Goal: Information Seeking & Learning: Check status

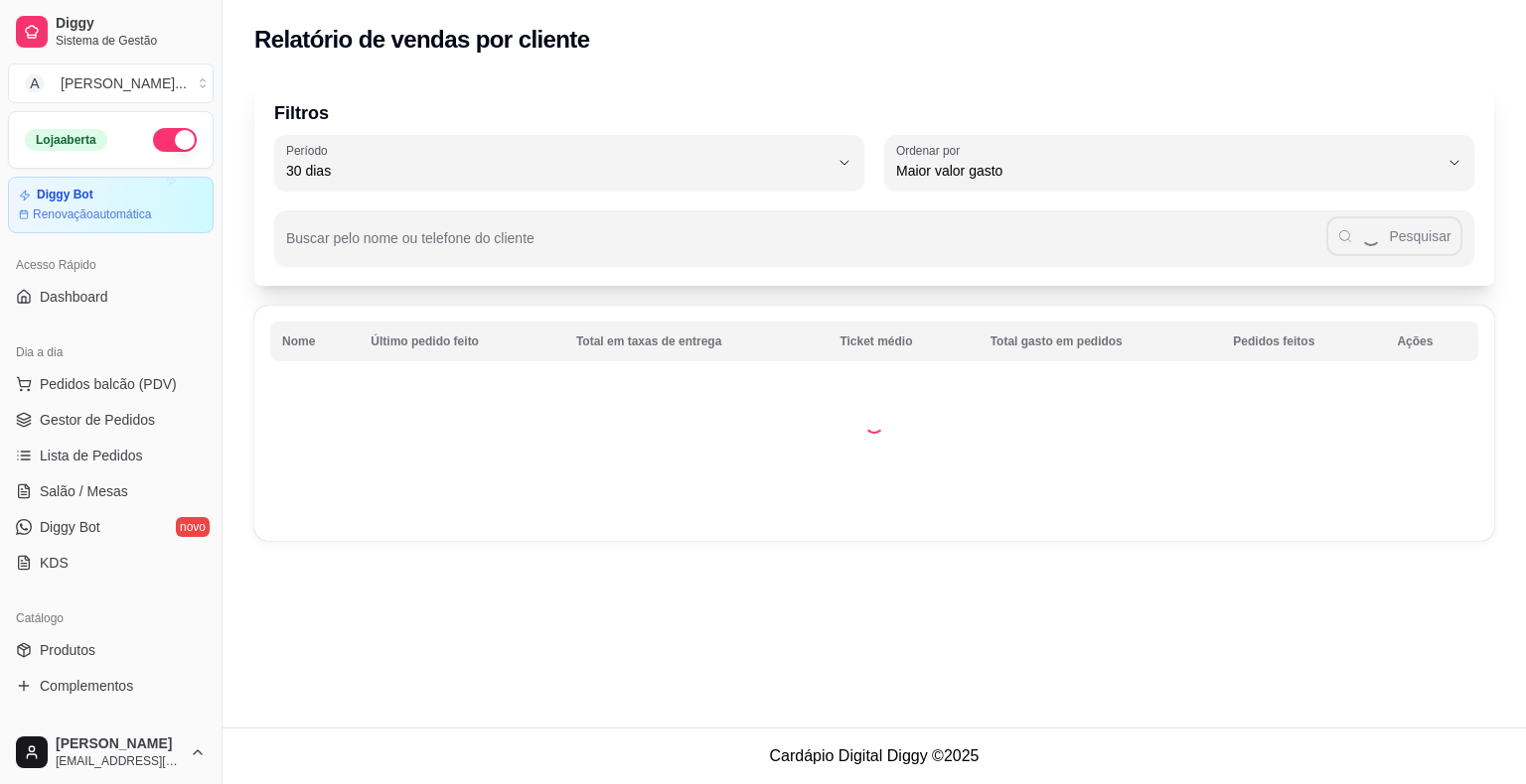
select select "30"
select select "HIGHEST_TOTAL_SPENT_WITH_ORDERS"
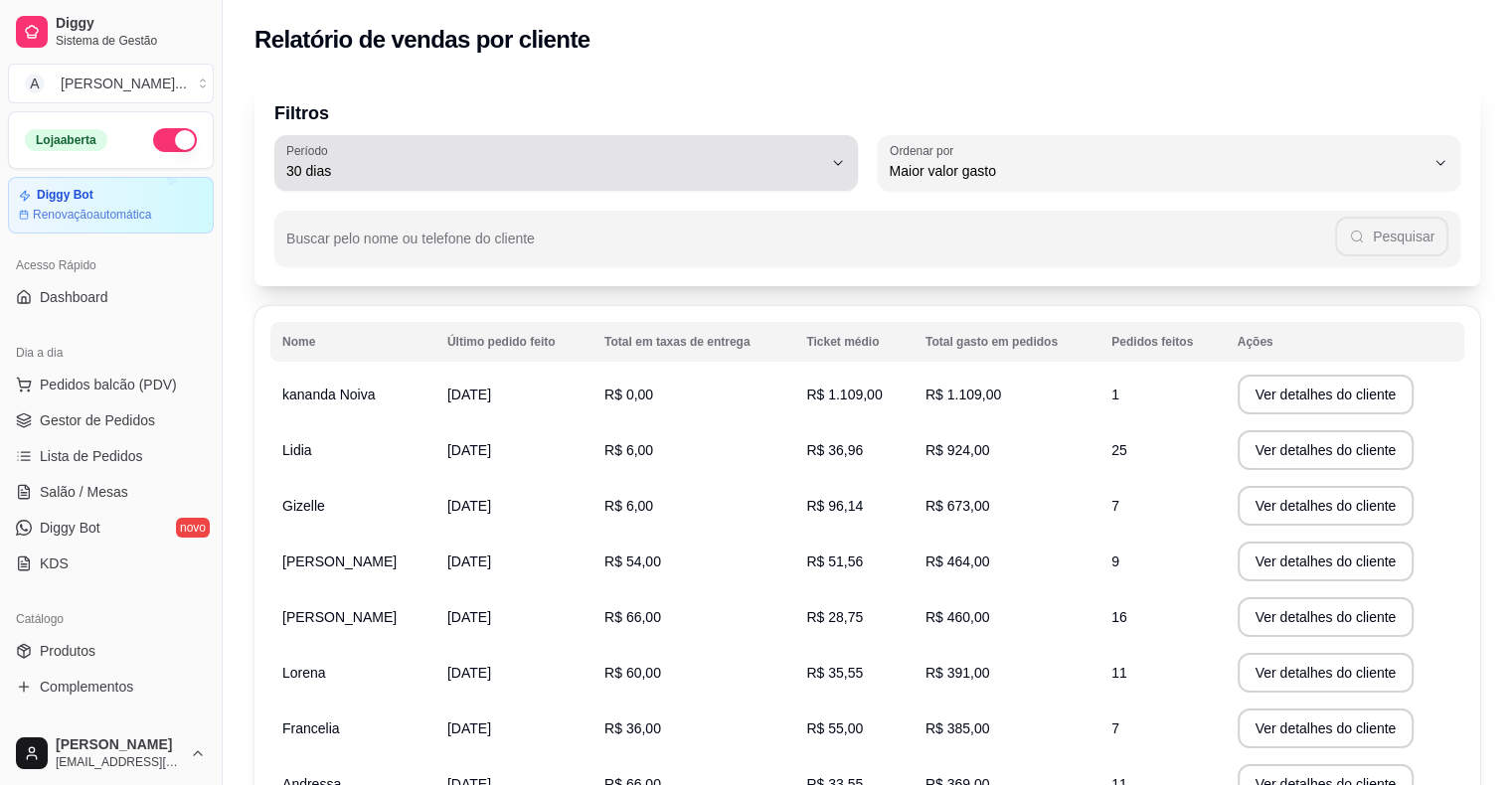
click at [781, 176] on span "30 dias" at bounding box center [554, 171] width 535 height 20
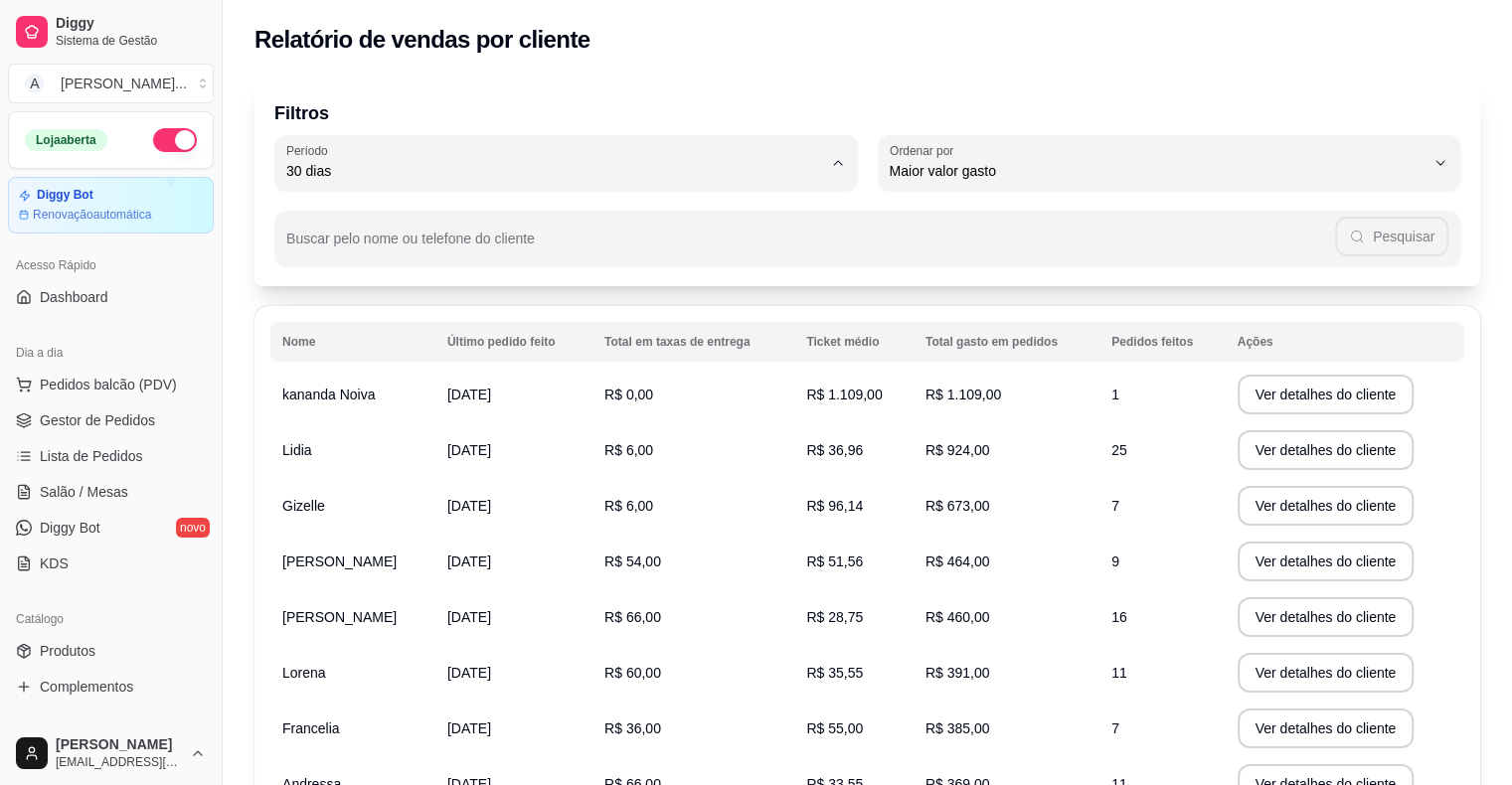
click at [425, 319] on span "15 dias" at bounding box center [556, 316] width 510 height 19
type input "15"
select select "15"
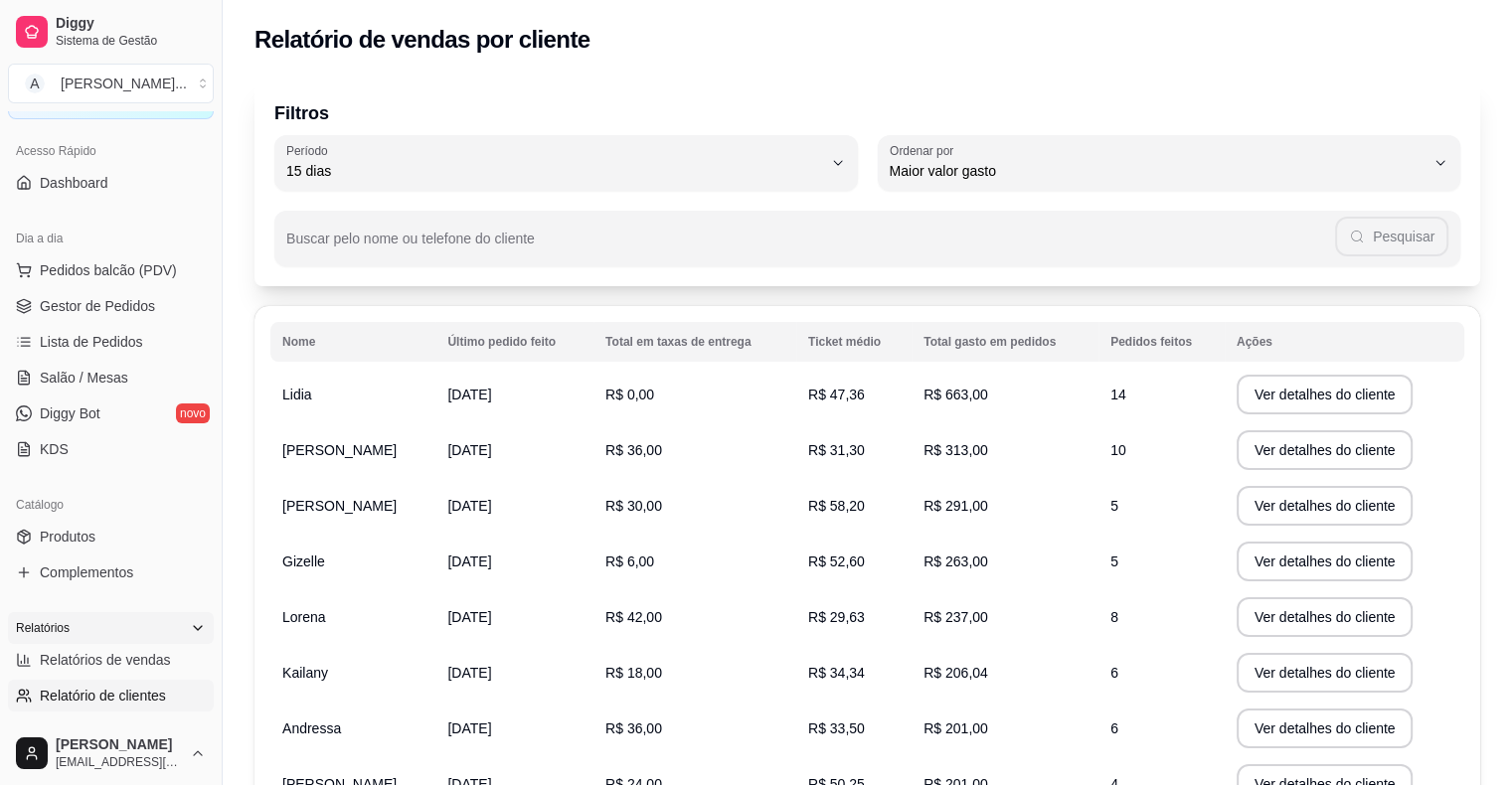
scroll to position [199, 0]
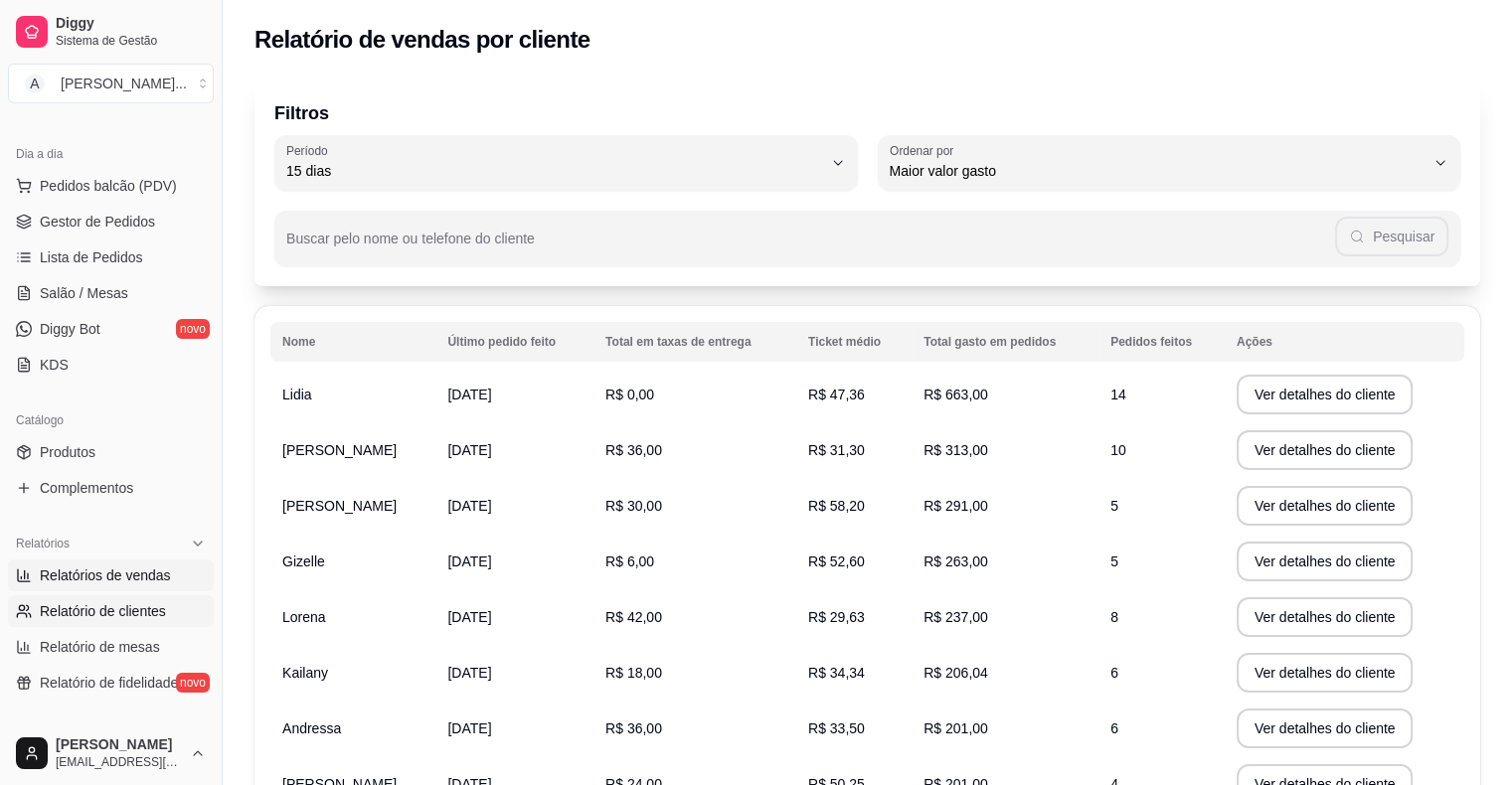
click at [123, 562] on link "Relatórios de vendas" at bounding box center [111, 575] width 206 height 32
select select "ALL"
select select "0"
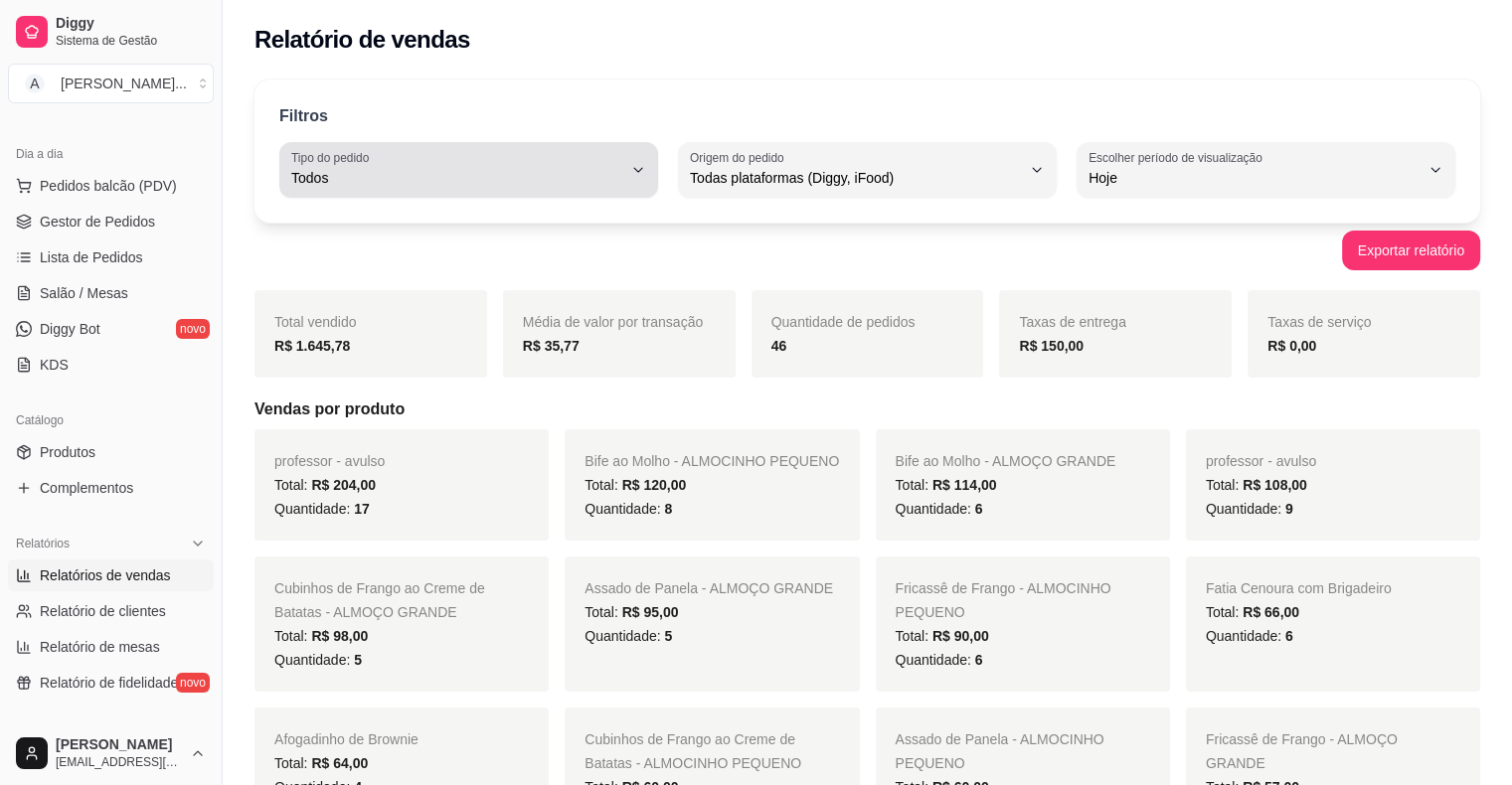
click at [609, 175] on span "Todos" at bounding box center [456, 178] width 331 height 20
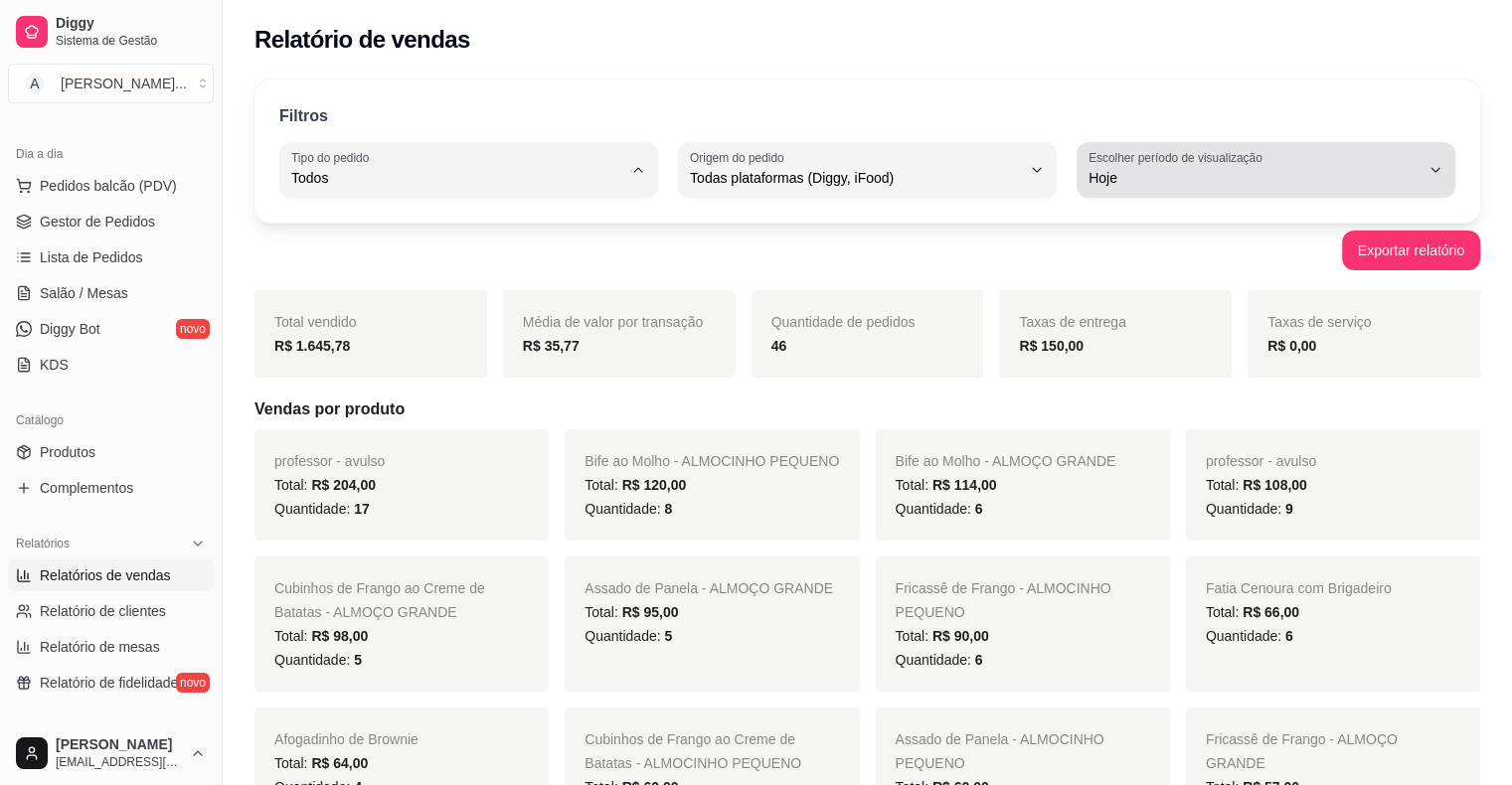
click at [1190, 172] on span "Hoje" at bounding box center [1253, 178] width 331 height 20
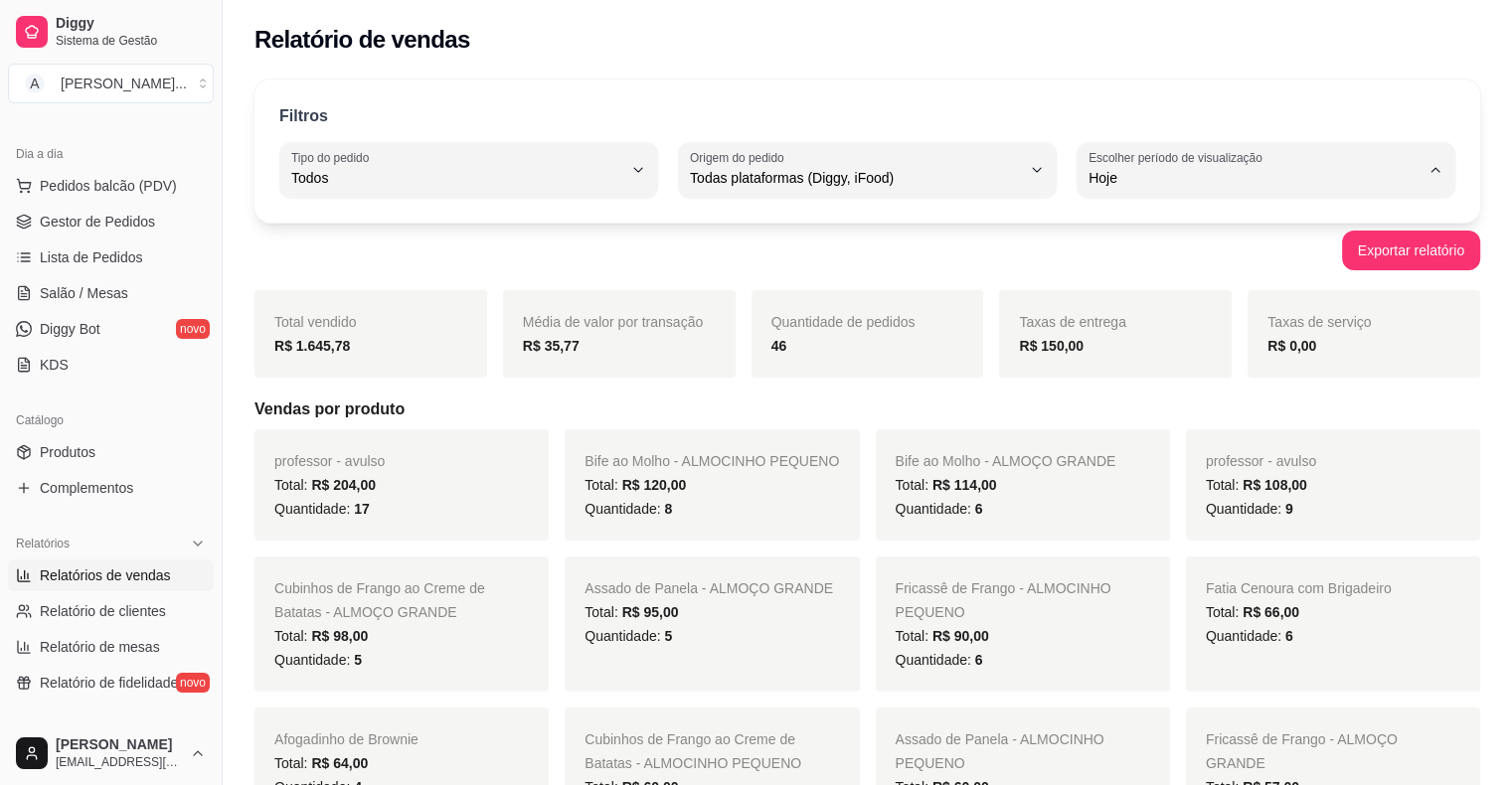
click at [1156, 328] on span "15 dias" at bounding box center [1256, 322] width 315 height 19
type input "15"
select select "15"
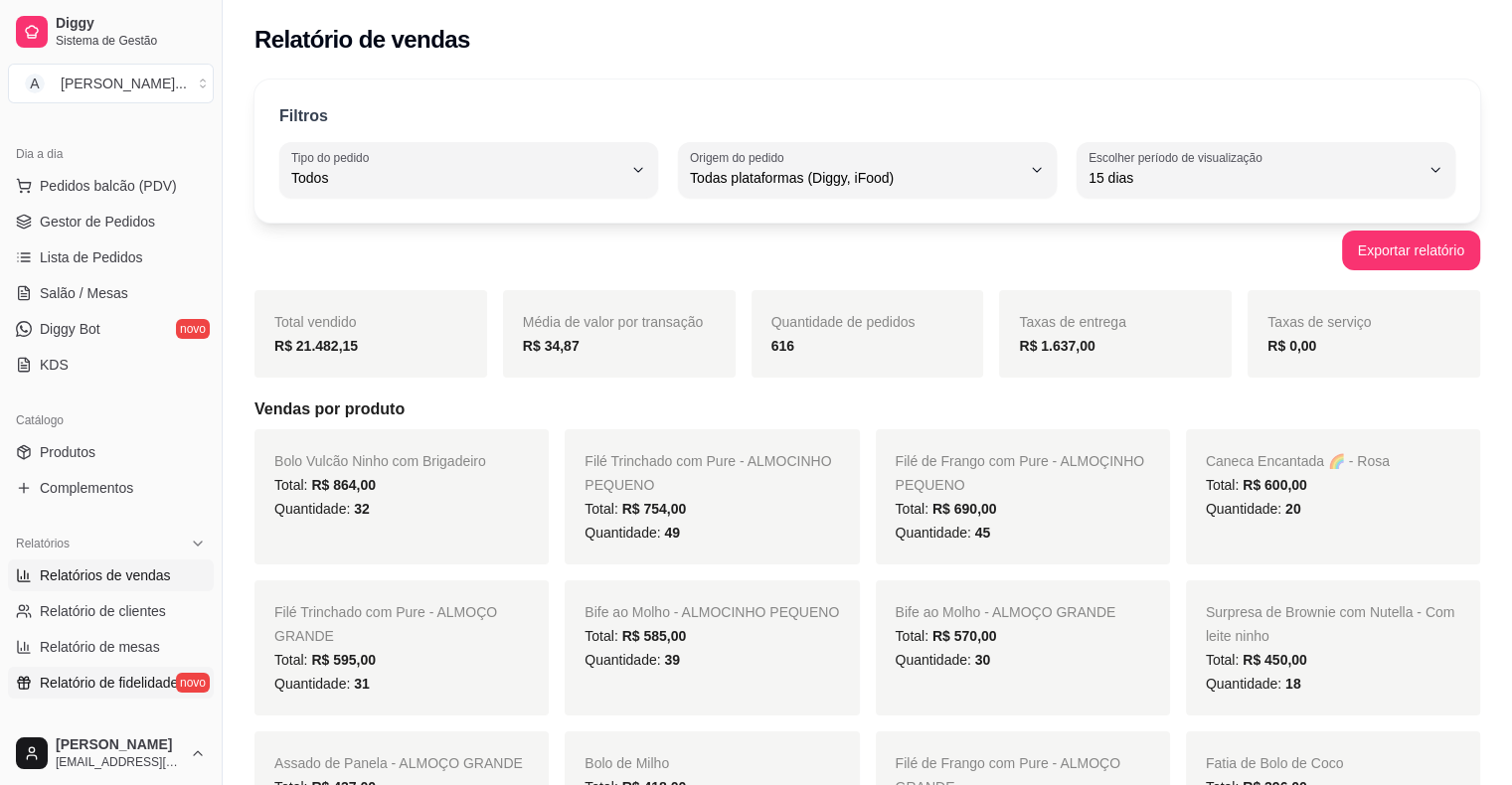
scroll to position [497, 0]
